Goal: Find specific page/section: Find specific page/section

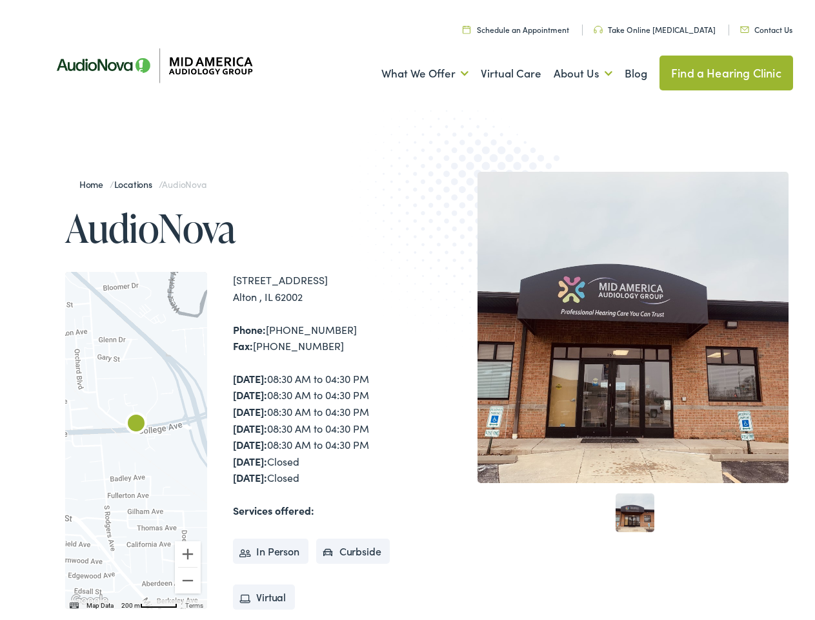
click at [407, 310] on img at bounding box center [478, 221] width 252 height 276
click at [413, 70] on link "What We Offer" at bounding box center [424, 70] width 87 height 48
click at [569, 70] on link "About Us" at bounding box center [583, 70] width 59 height 48
click at [136, 436] on div at bounding box center [136, 436] width 142 height 337
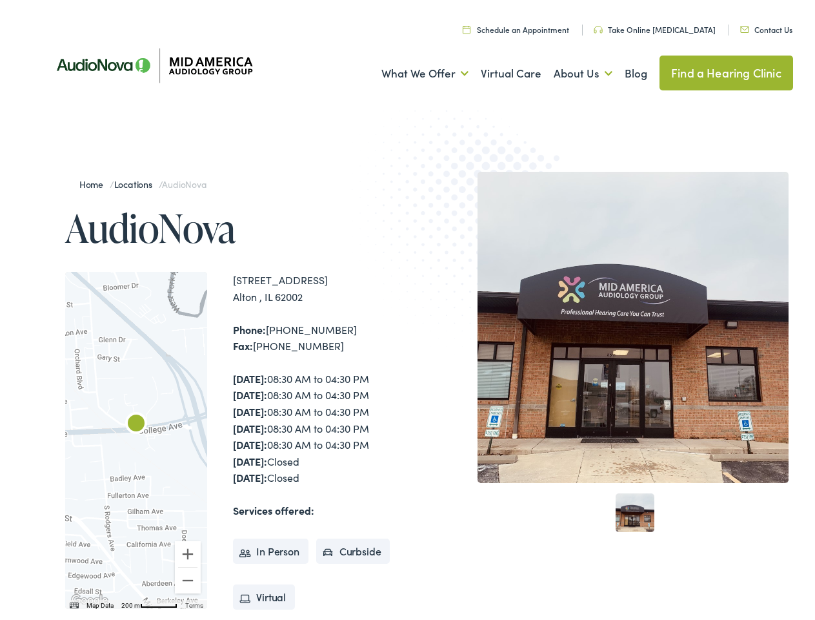
click at [136, 436] on div at bounding box center [136, 436] width 142 height 337
click at [136, 421] on img "AudioNova" at bounding box center [136, 420] width 31 height 31
click at [188, 550] on button "Zoom in" at bounding box center [188, 550] width 26 height 26
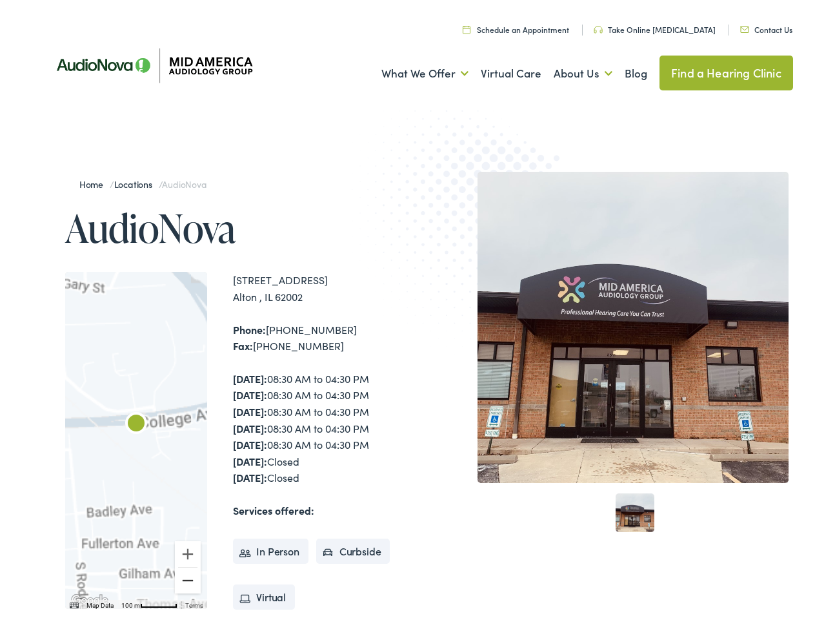
click at [188, 576] on button "Zoom out" at bounding box center [188, 576] width 26 height 26
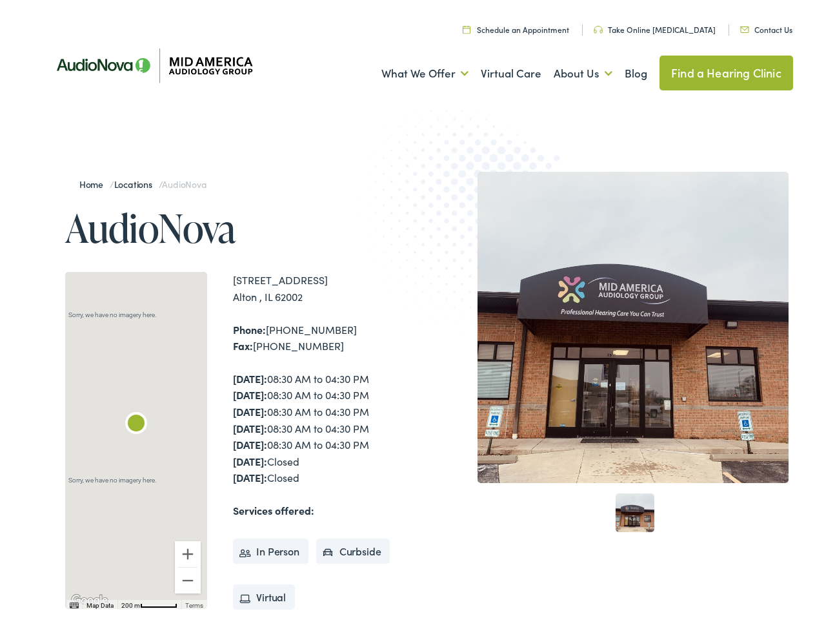
click at [73, 601] on img "Keyboard shortcuts" at bounding box center [74, 601] width 9 height 6
